Goal: Information Seeking & Learning: Learn about a topic

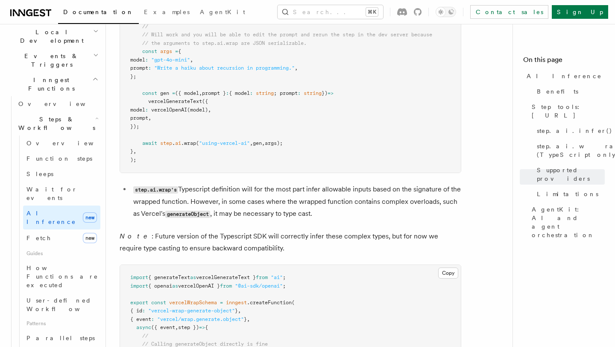
scroll to position [212, 0]
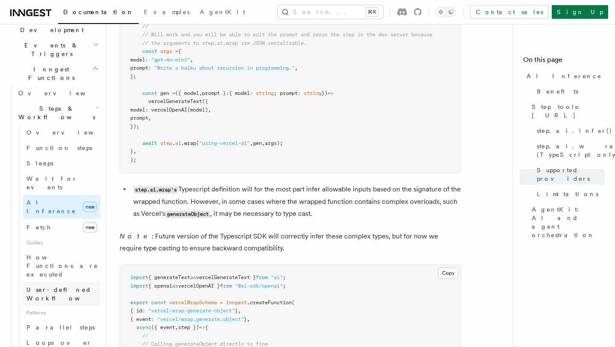
click at [57, 286] on span "User-defined Workflows" at bounding box center [64, 293] width 77 height 15
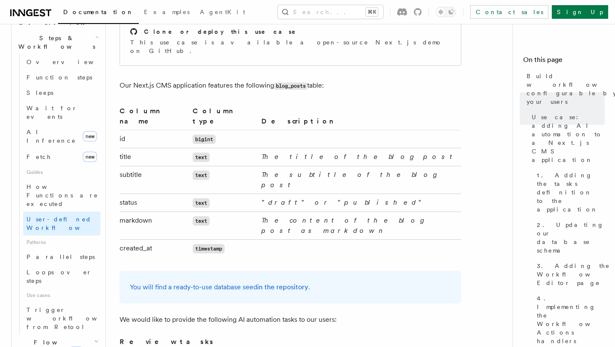
scroll to position [292, 0]
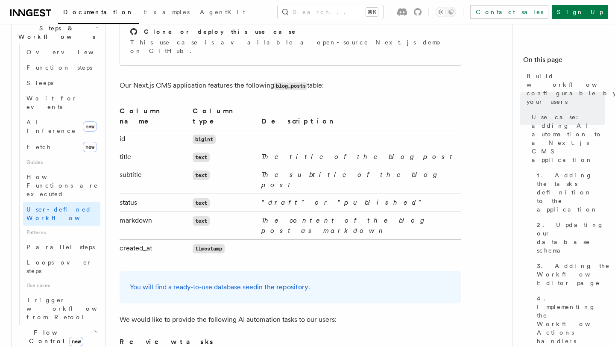
click at [36, 328] on span "Flow Control new" at bounding box center [54, 336] width 79 height 17
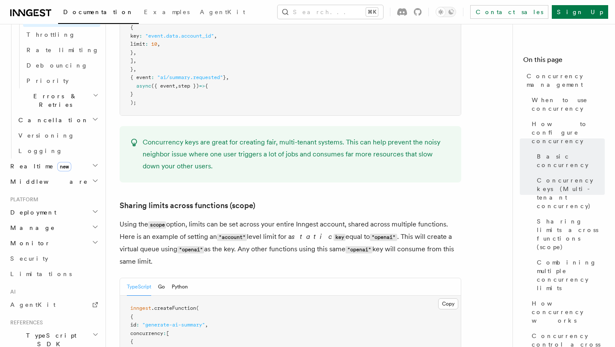
scroll to position [382, 0]
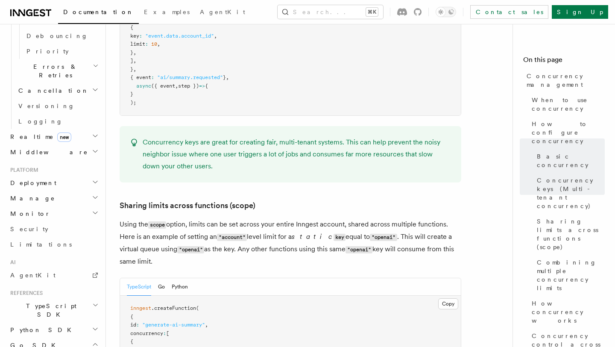
scroll to position [415, 0]
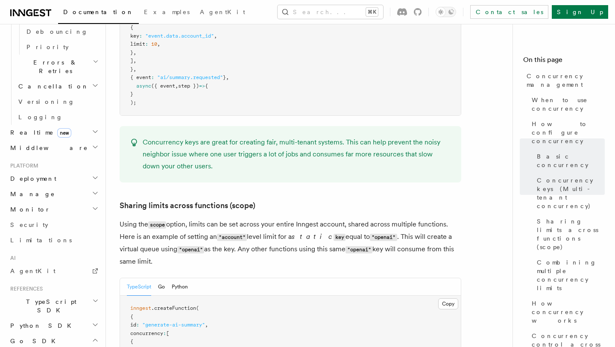
click at [32, 321] on span "Python SDK" at bounding box center [42, 325] width 70 height 9
click at [36, 337] on span "Introduction" at bounding box center [48, 340] width 61 height 7
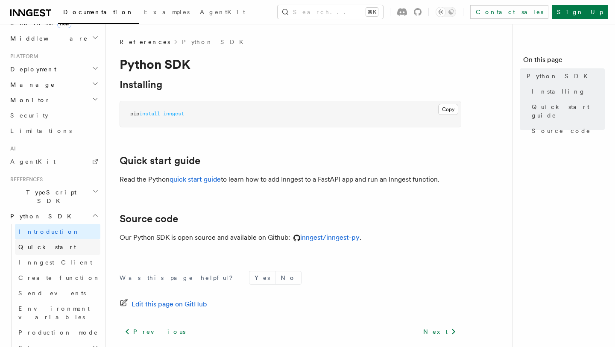
click at [41, 243] on span "Quick start" at bounding box center [47, 246] width 58 height 7
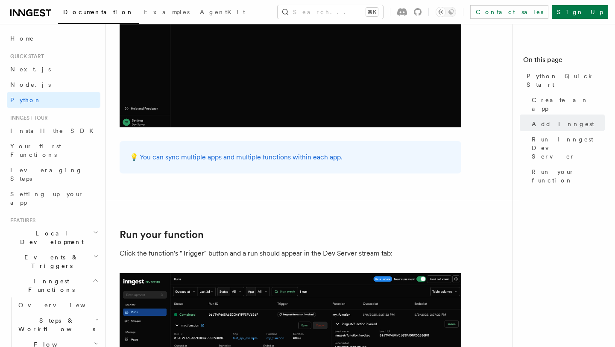
scroll to position [1539, 0]
